Goal: Navigation & Orientation: Go to known website

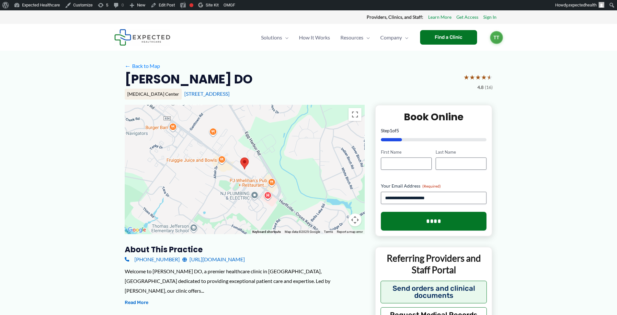
click at [218, 259] on link "[URL][DOMAIN_NAME]" at bounding box center [213, 260] width 62 height 10
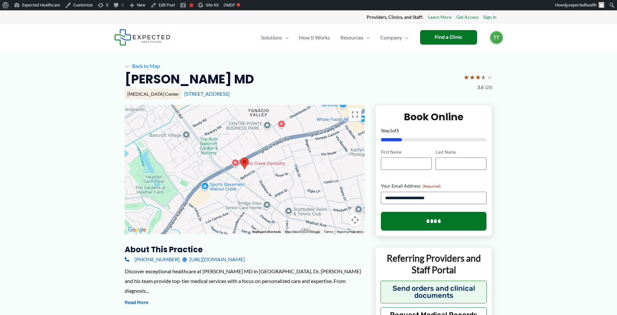
click at [226, 255] on link "http://www.yizhengmd.com/" at bounding box center [213, 260] width 62 height 10
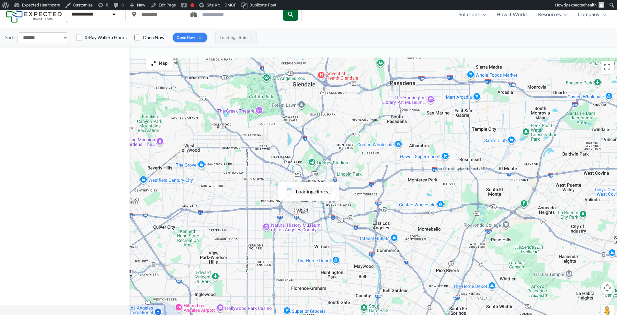
click at [93, 20] on select "**********" at bounding box center [95, 14] width 54 height 13
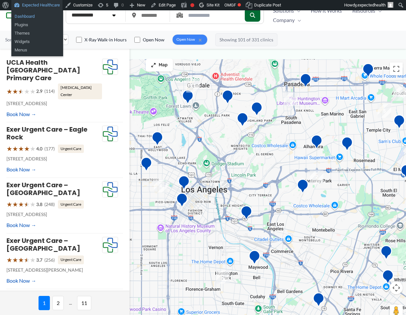
click at [31, 15] on link "Dashboard" at bounding box center [37, 16] width 52 height 8
